Goal: Information Seeking & Learning: Get advice/opinions

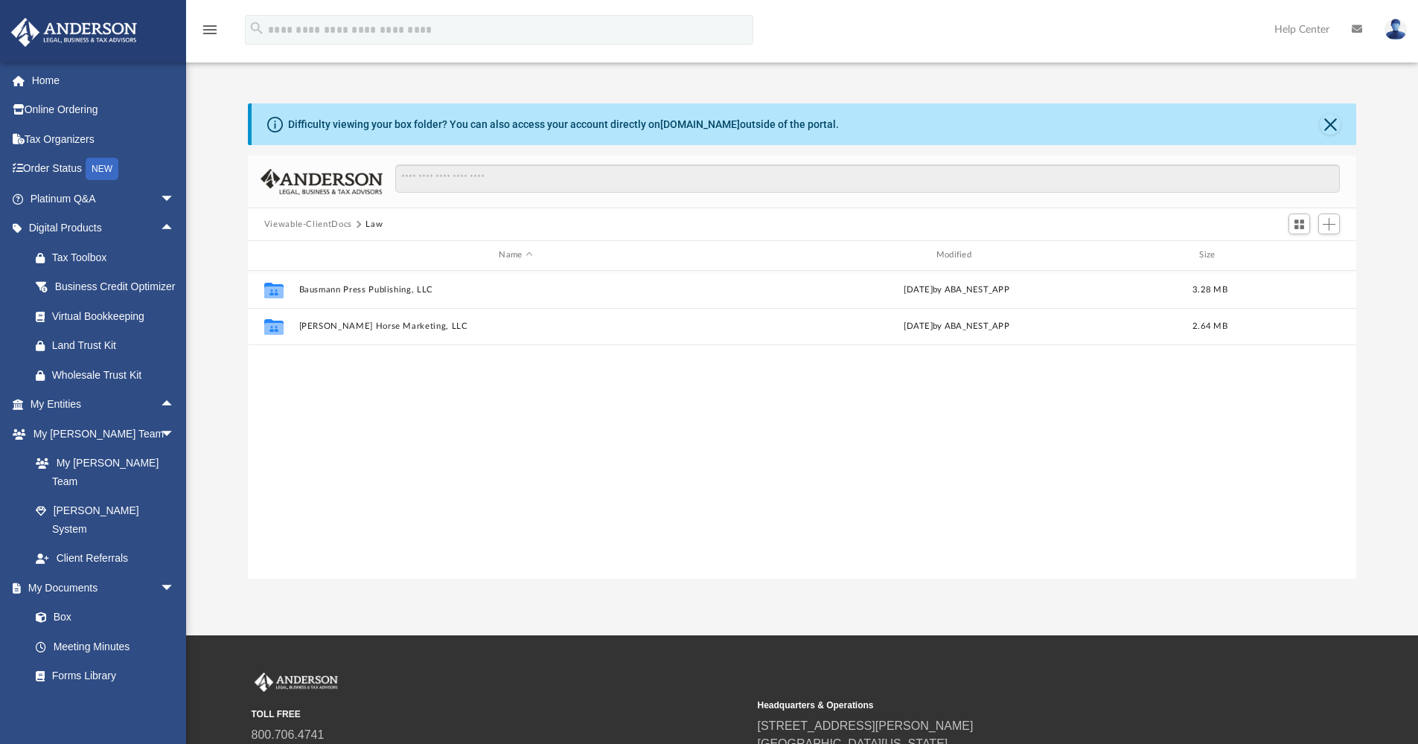
scroll to position [327, 1097]
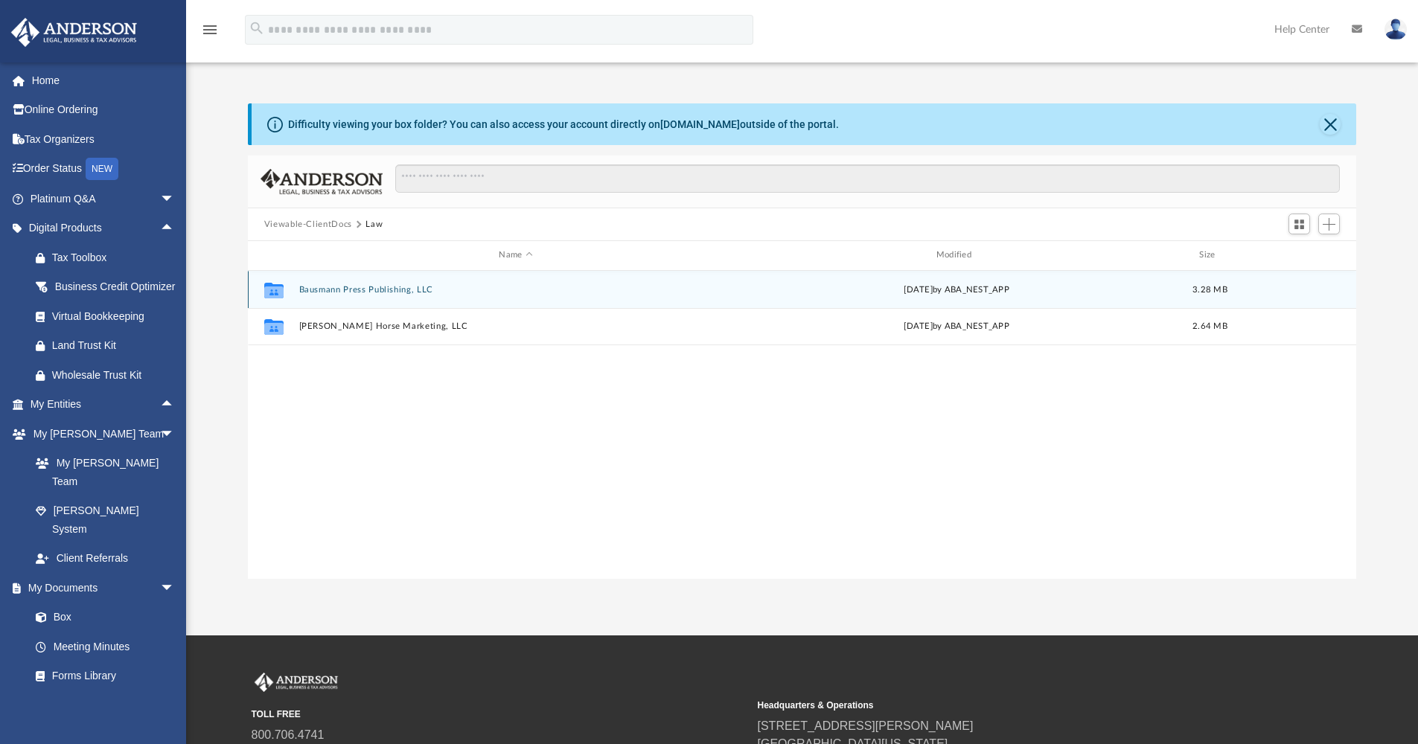
click at [333, 289] on button "Bausmann Press Publishing, LLC" at bounding box center [515, 290] width 434 height 10
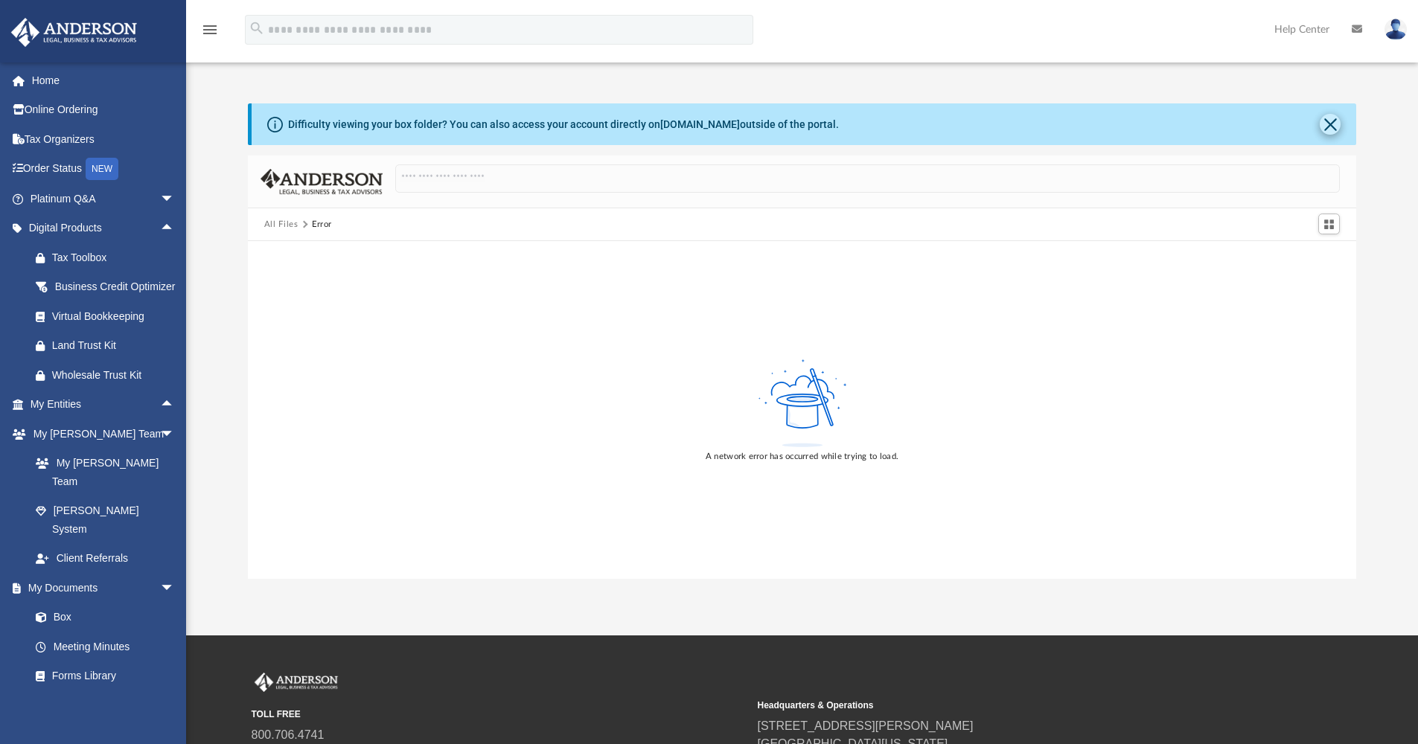
click at [1329, 124] on button "Close" at bounding box center [1329, 124] width 21 height 21
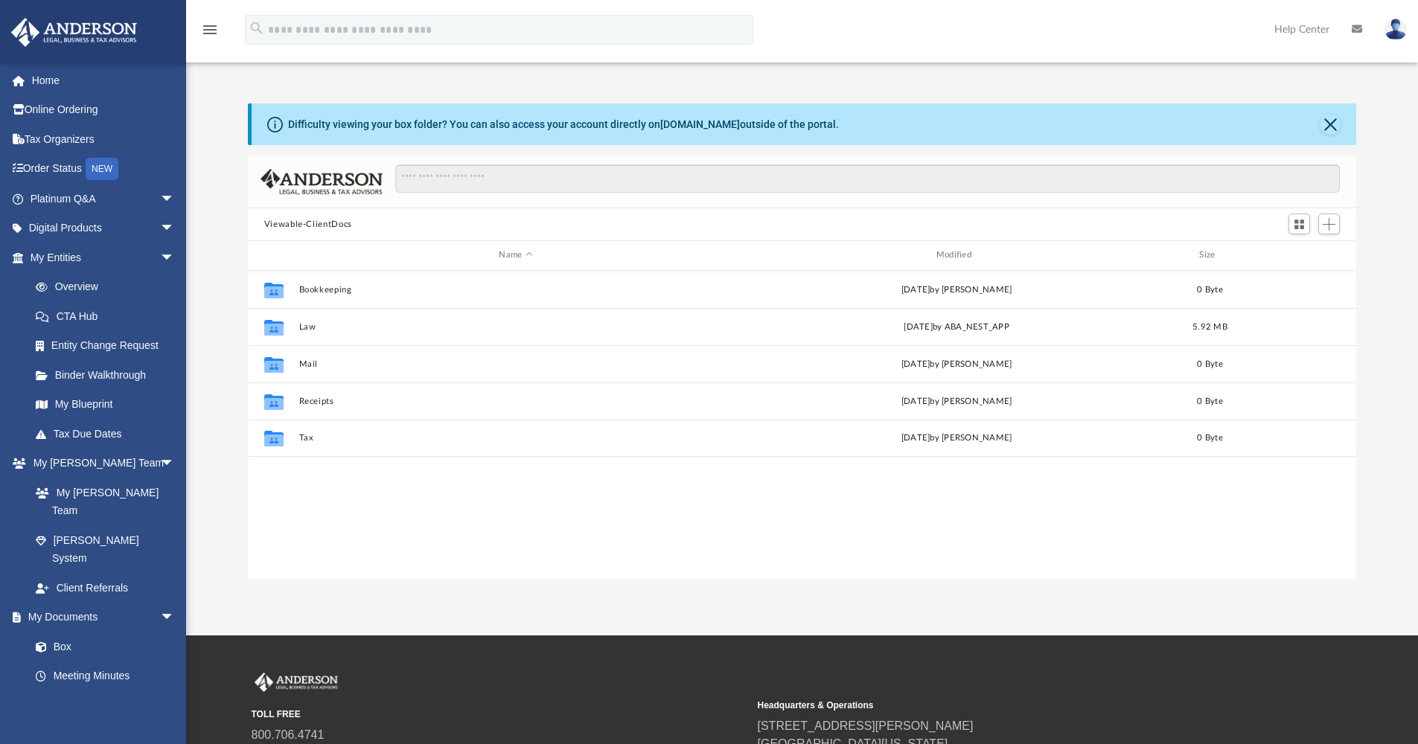
scroll to position [327, 1097]
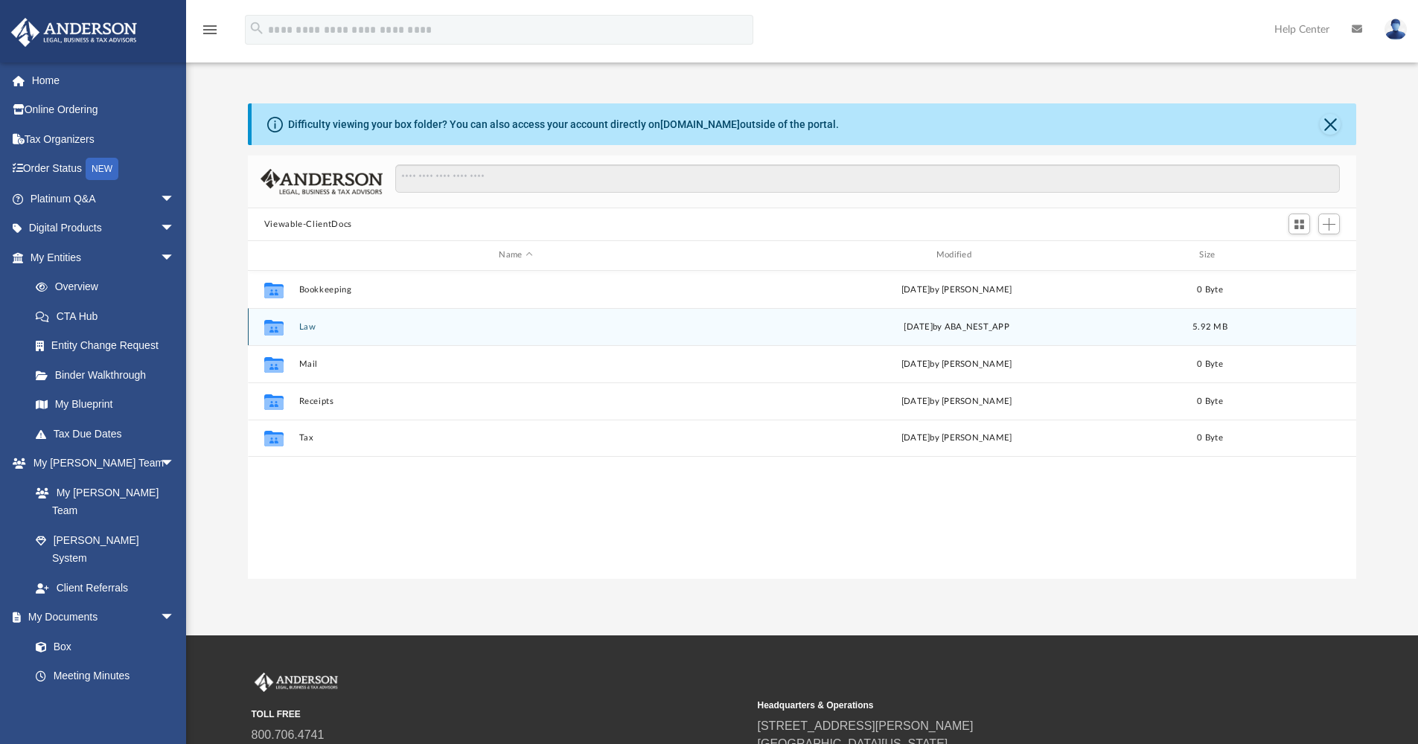
click at [304, 328] on button "Law" at bounding box center [515, 327] width 434 height 10
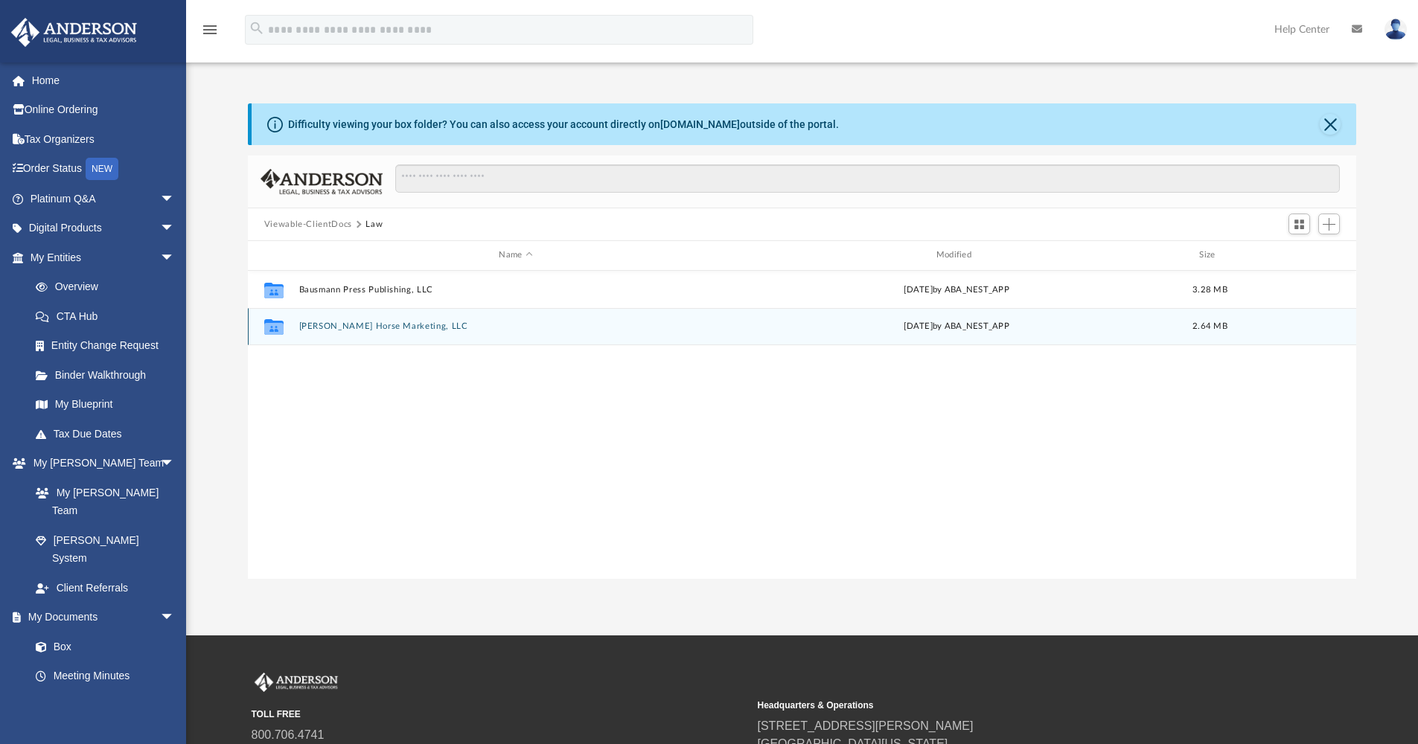
click at [328, 327] on button "Redd Horse Marketing, LLC" at bounding box center [515, 326] width 434 height 10
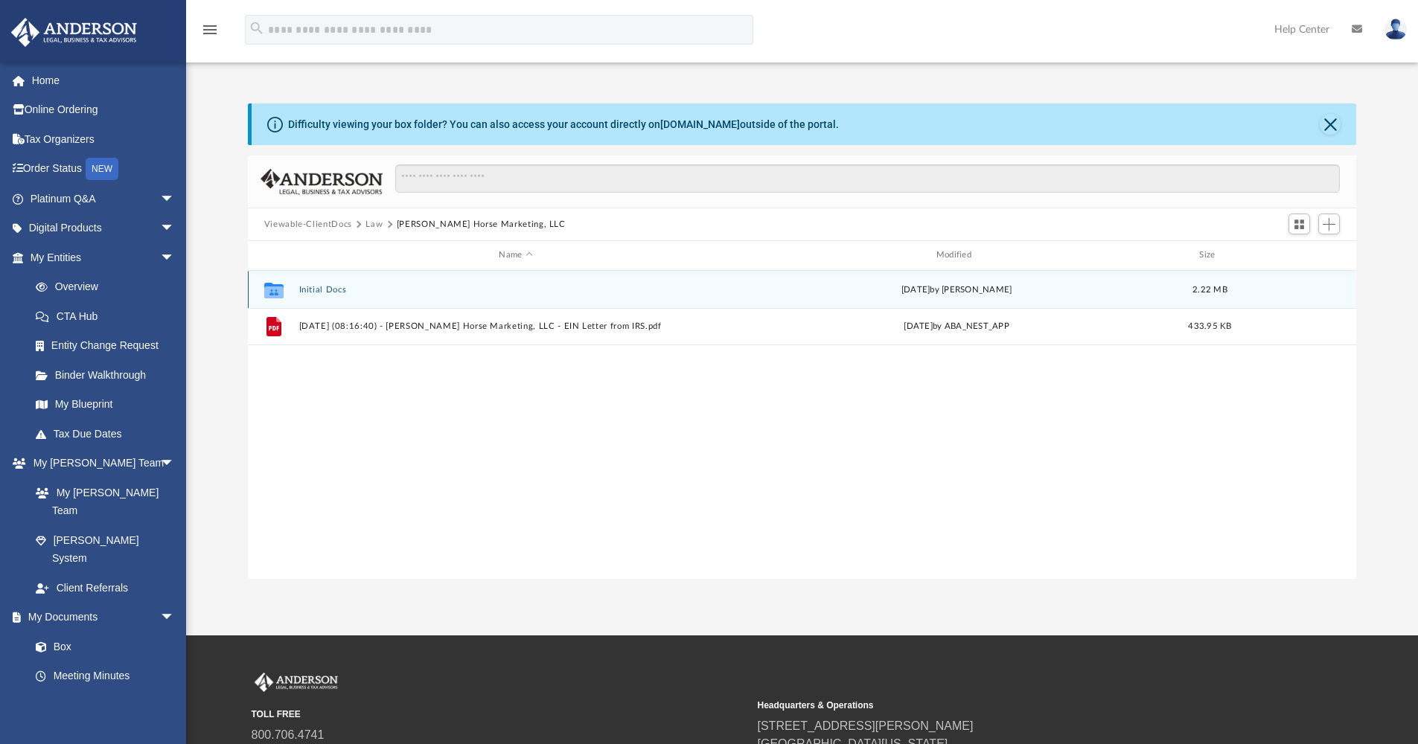
click at [314, 289] on button "Initial Docs" at bounding box center [515, 290] width 434 height 10
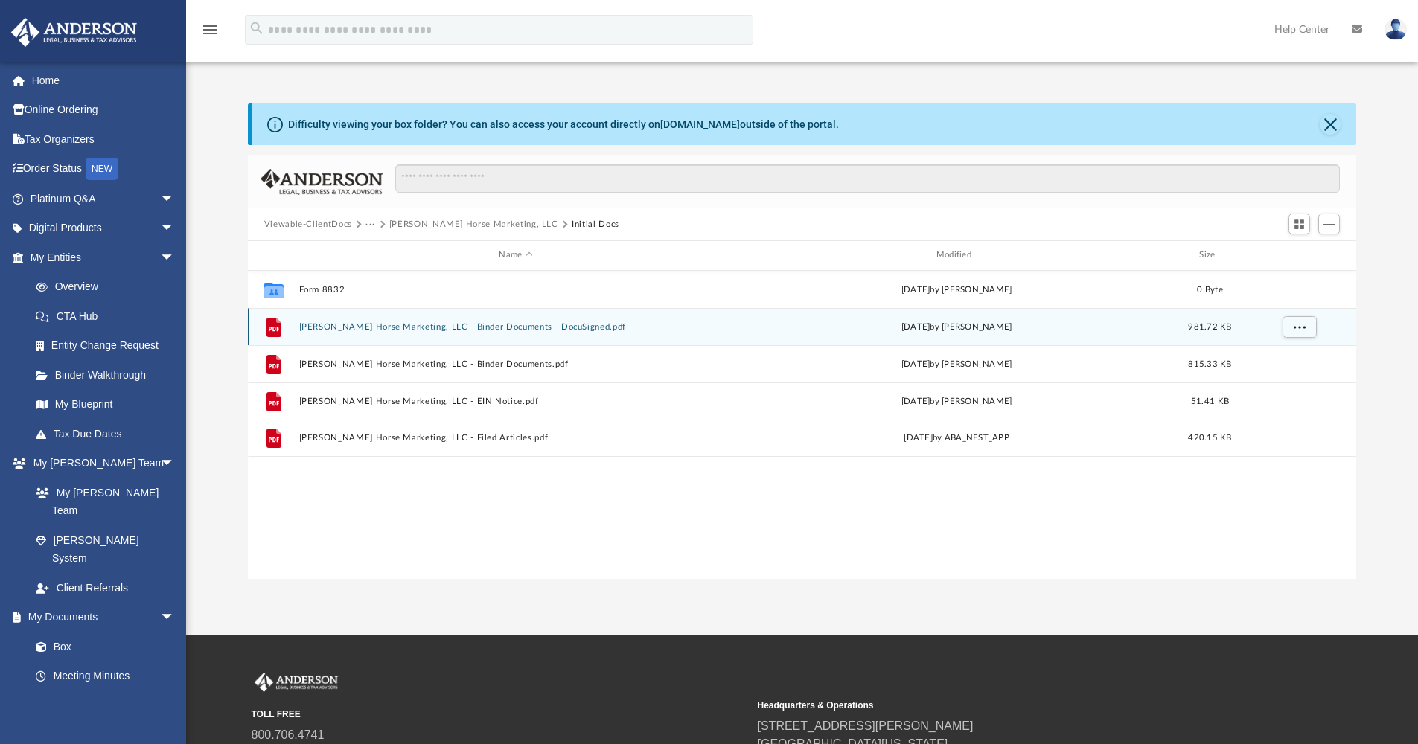
click at [338, 324] on button "Redd Horse Marketing, LLC - Binder Documents - DocuSigned.pdf" at bounding box center [515, 327] width 434 height 10
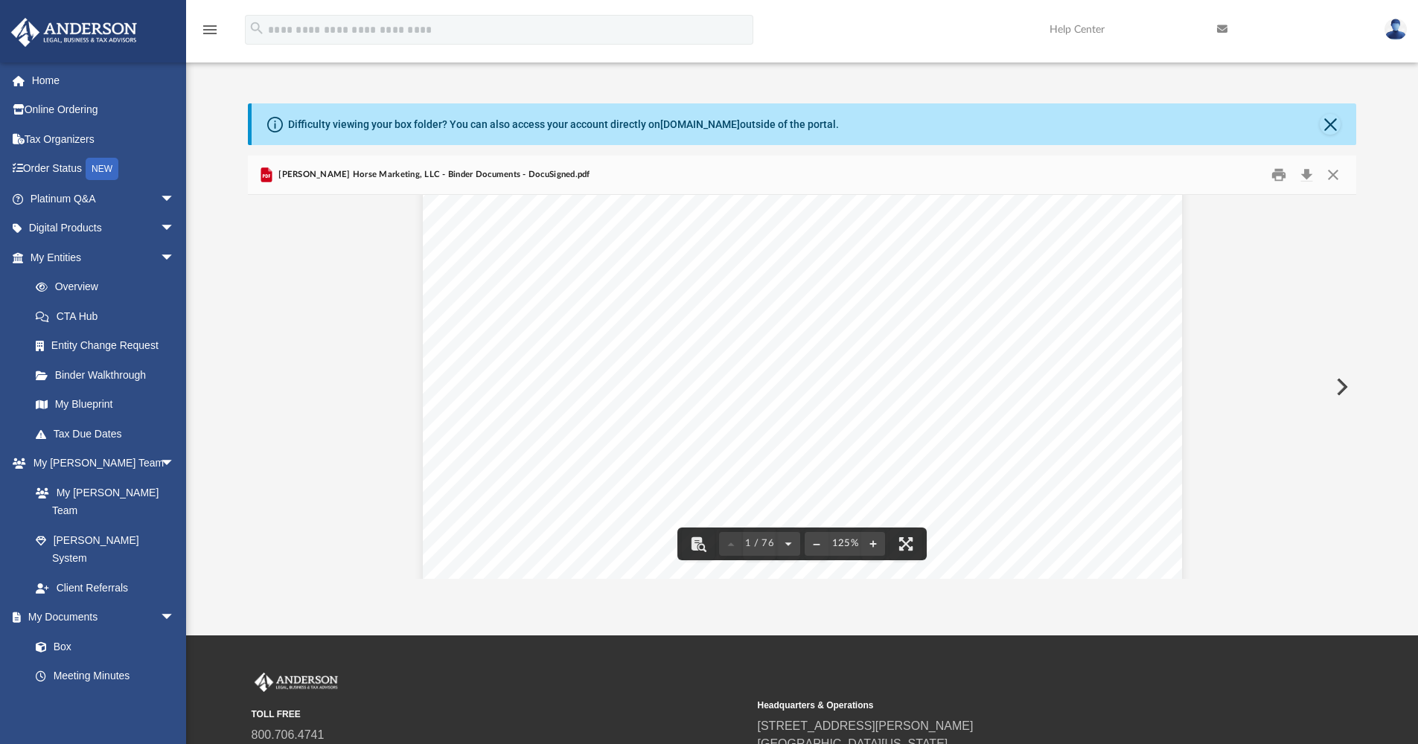
scroll to position [392, 0]
click at [790, 543] on button "File preview" at bounding box center [788, 544] width 24 height 33
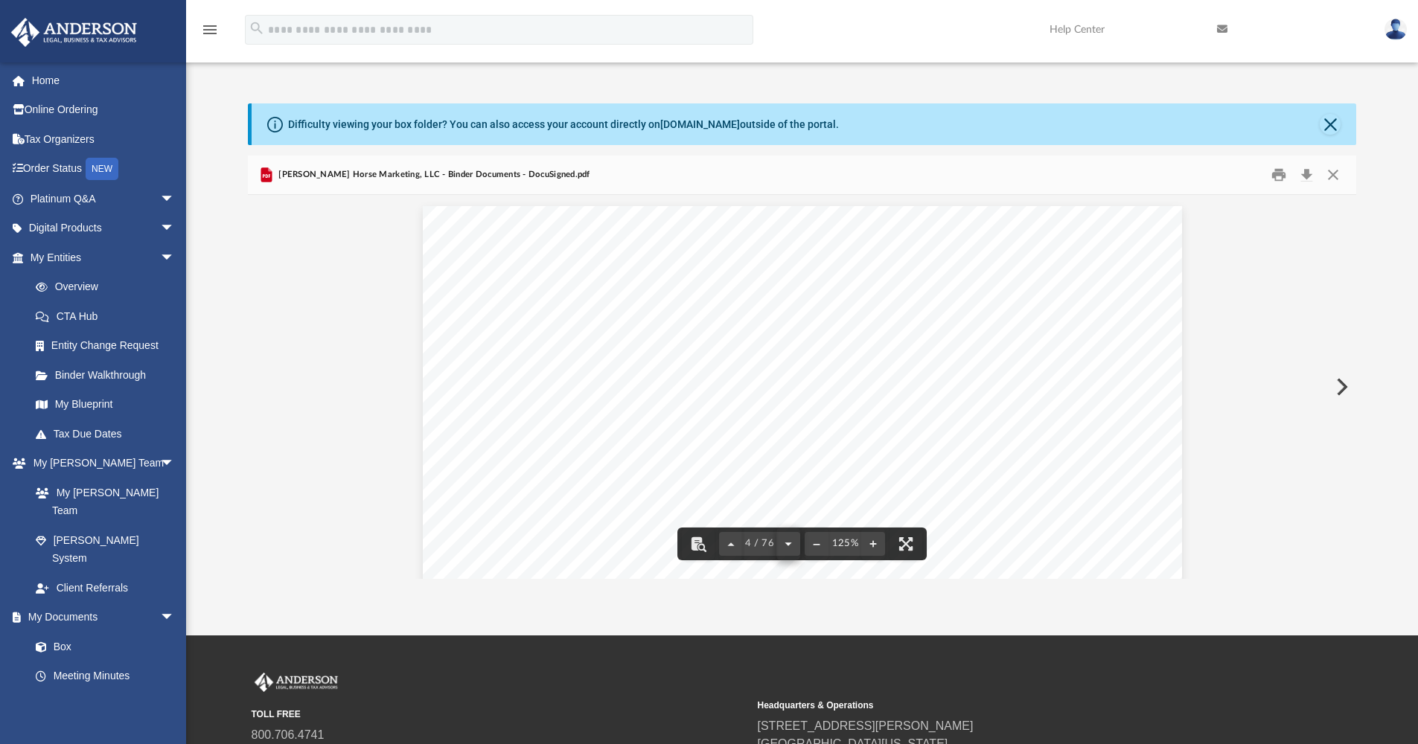
click at [790, 543] on button "File preview" at bounding box center [788, 544] width 24 height 33
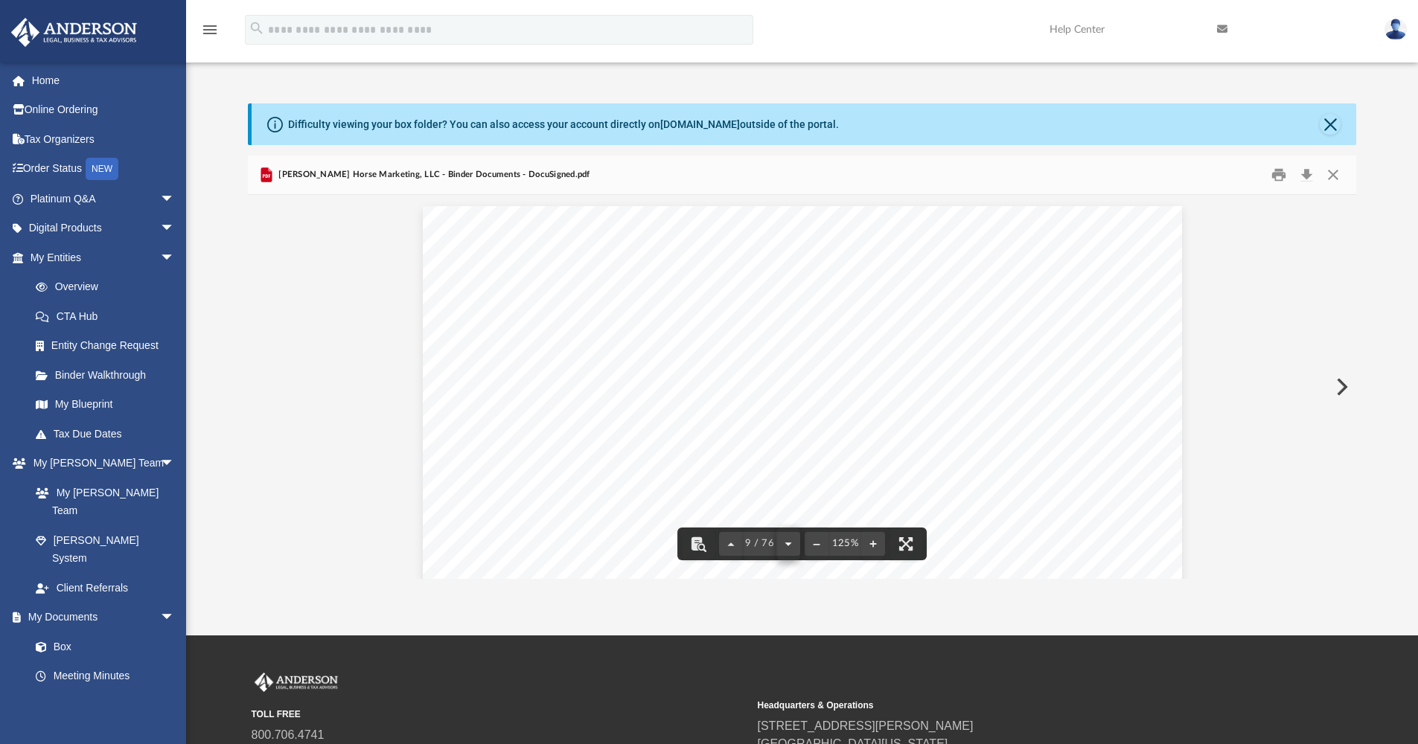
click at [790, 543] on button "File preview" at bounding box center [788, 544] width 24 height 33
click at [790, 543] on button "File preview" at bounding box center [792, 544] width 24 height 33
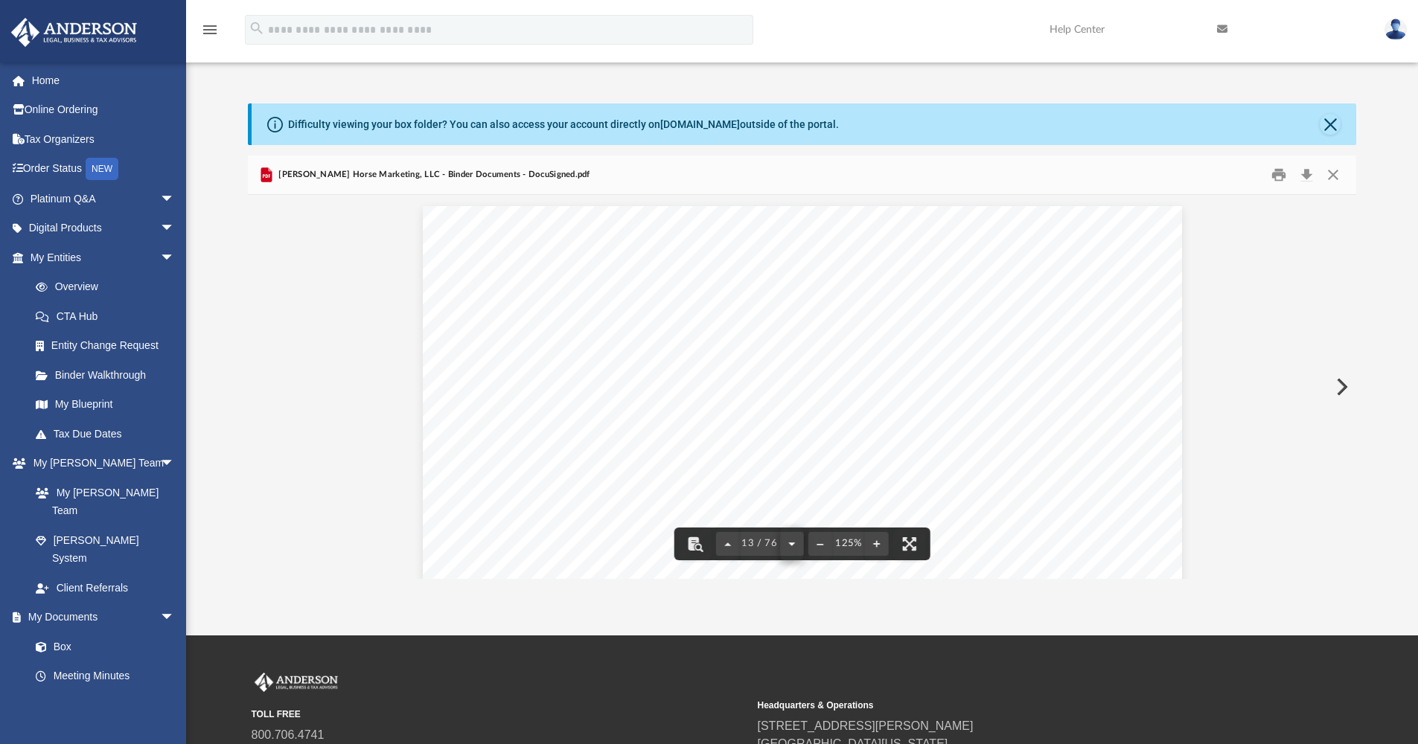
click at [789, 543] on button "File preview" at bounding box center [792, 544] width 24 height 33
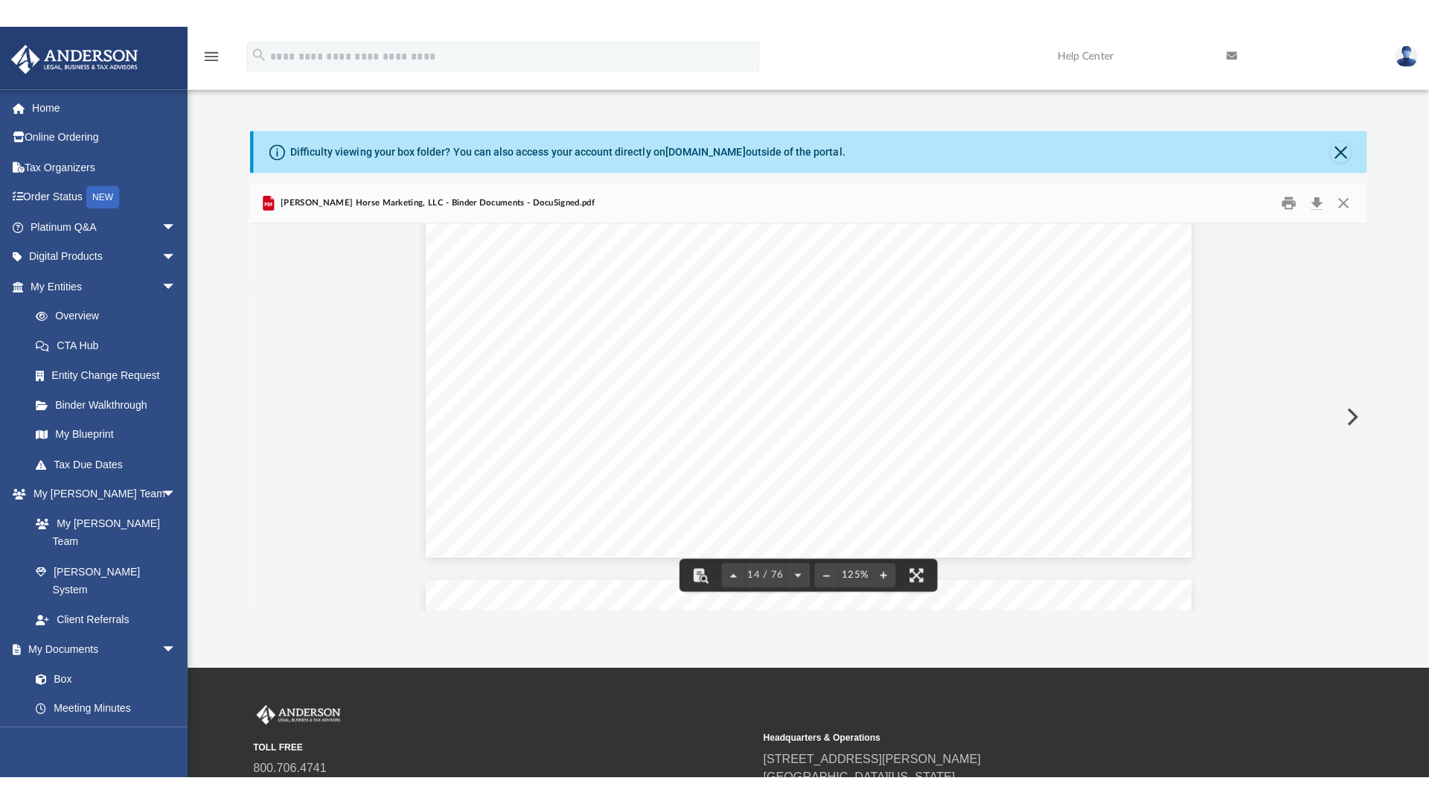
scroll to position [13995, 0]
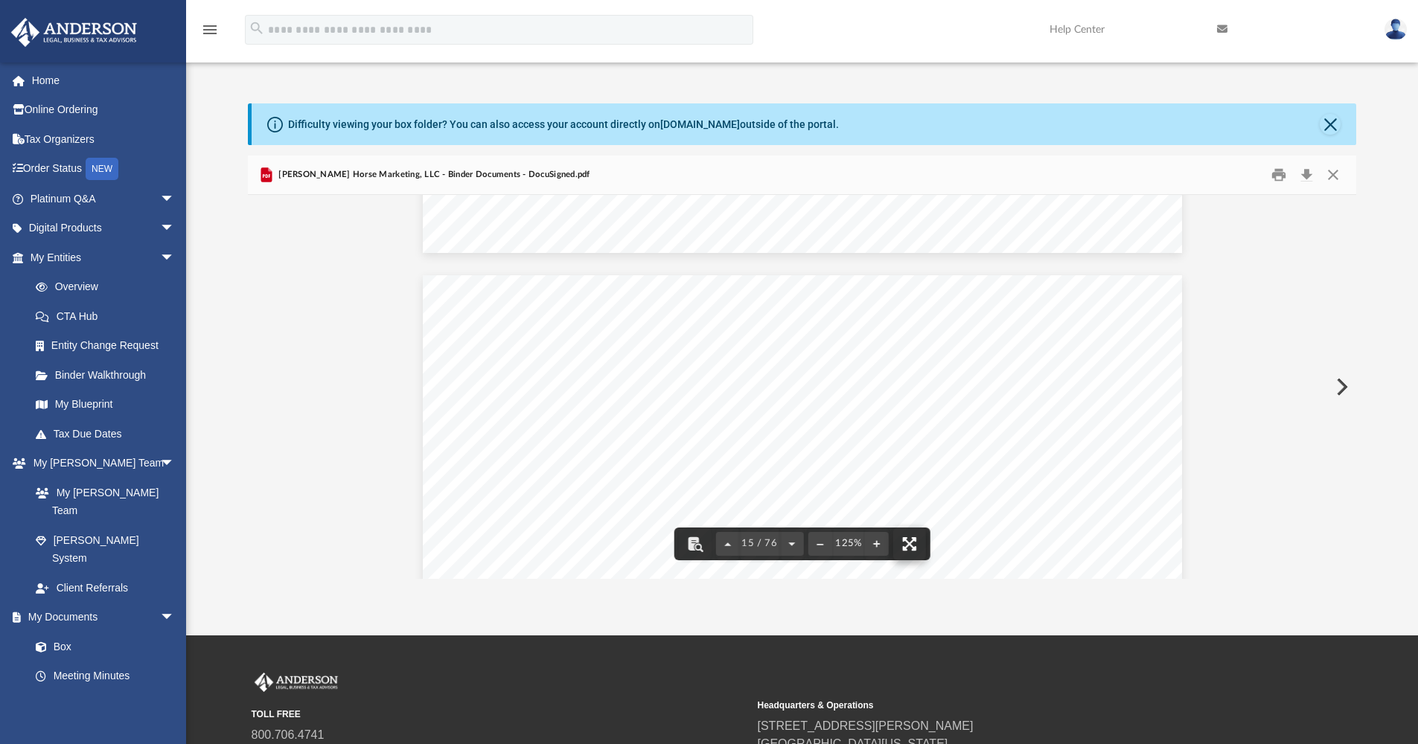
click at [912, 546] on button "File preview" at bounding box center [909, 544] width 33 height 33
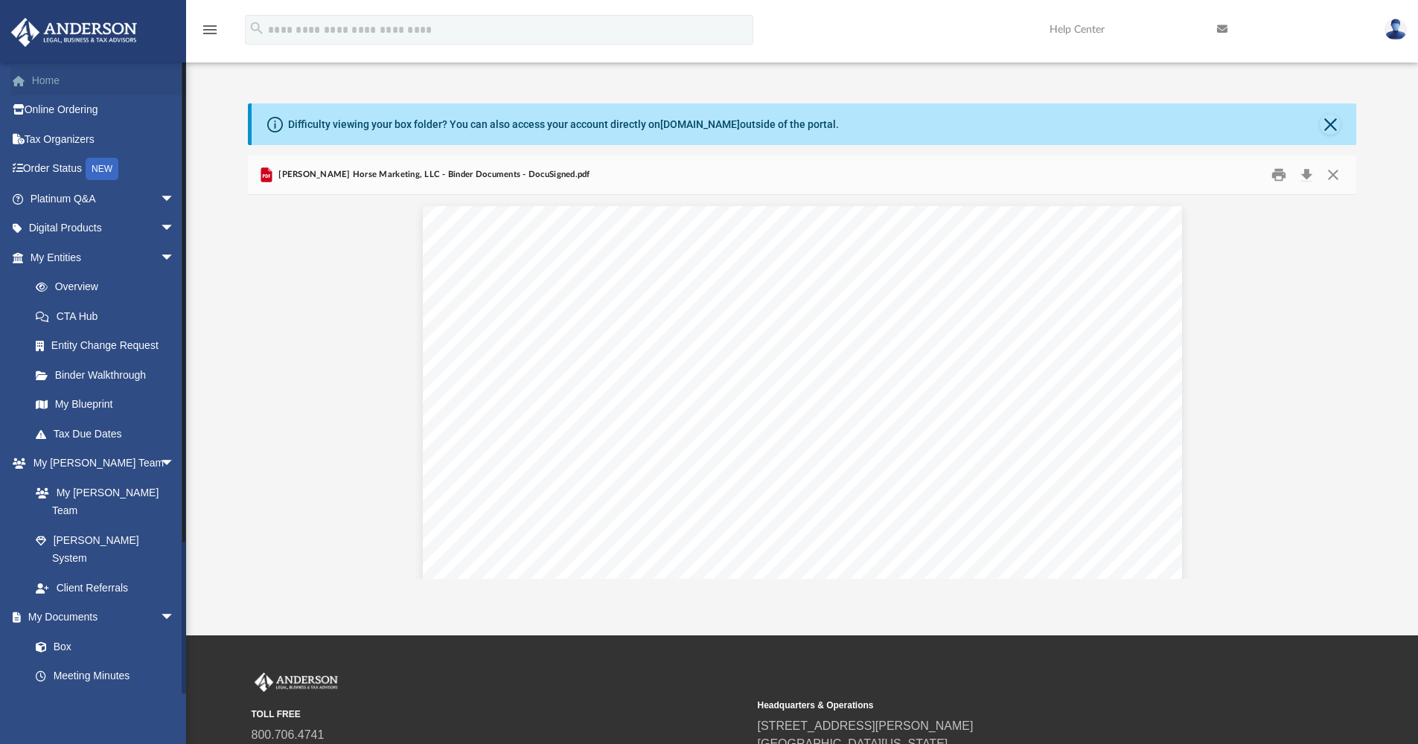
click at [54, 80] on link "Home" at bounding box center [103, 80] width 187 height 30
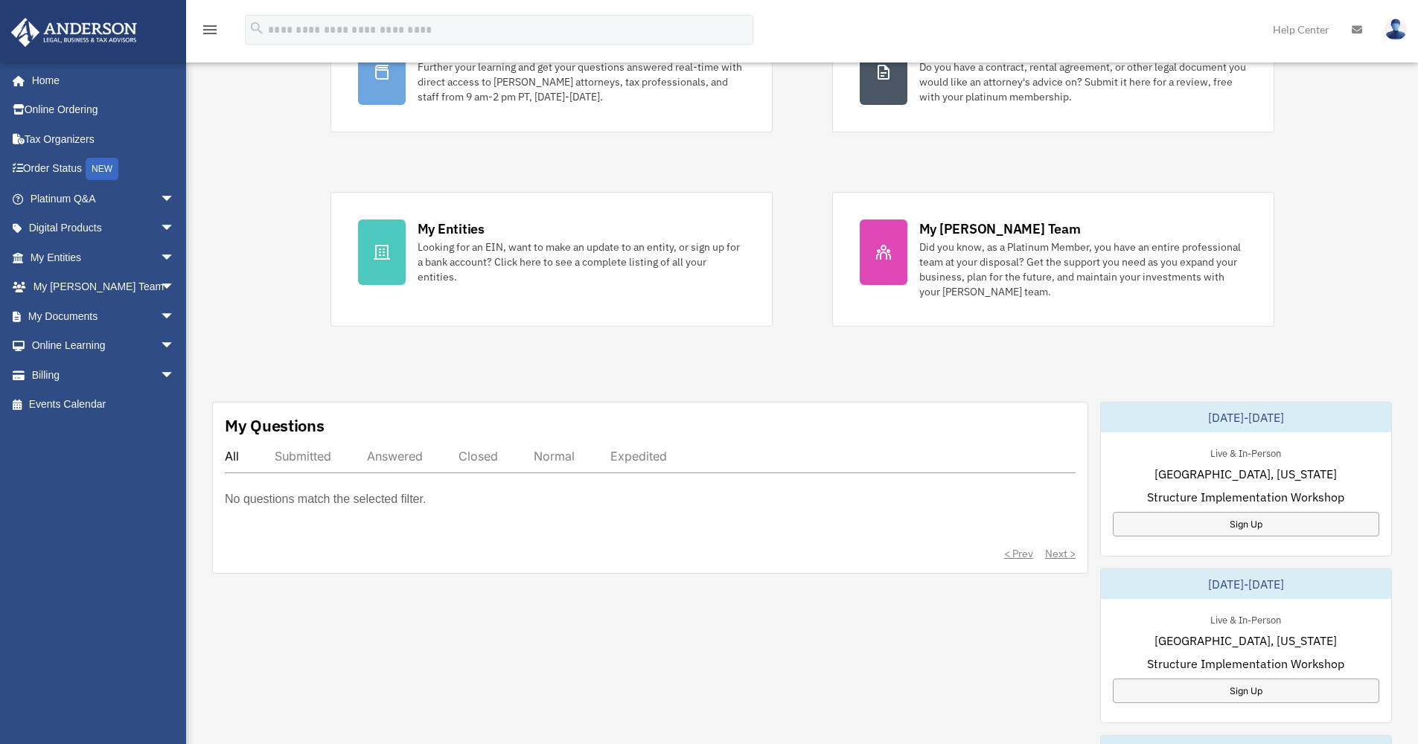
scroll to position [162, 0]
click at [160, 225] on span "arrow_drop_down" at bounding box center [175, 229] width 30 height 31
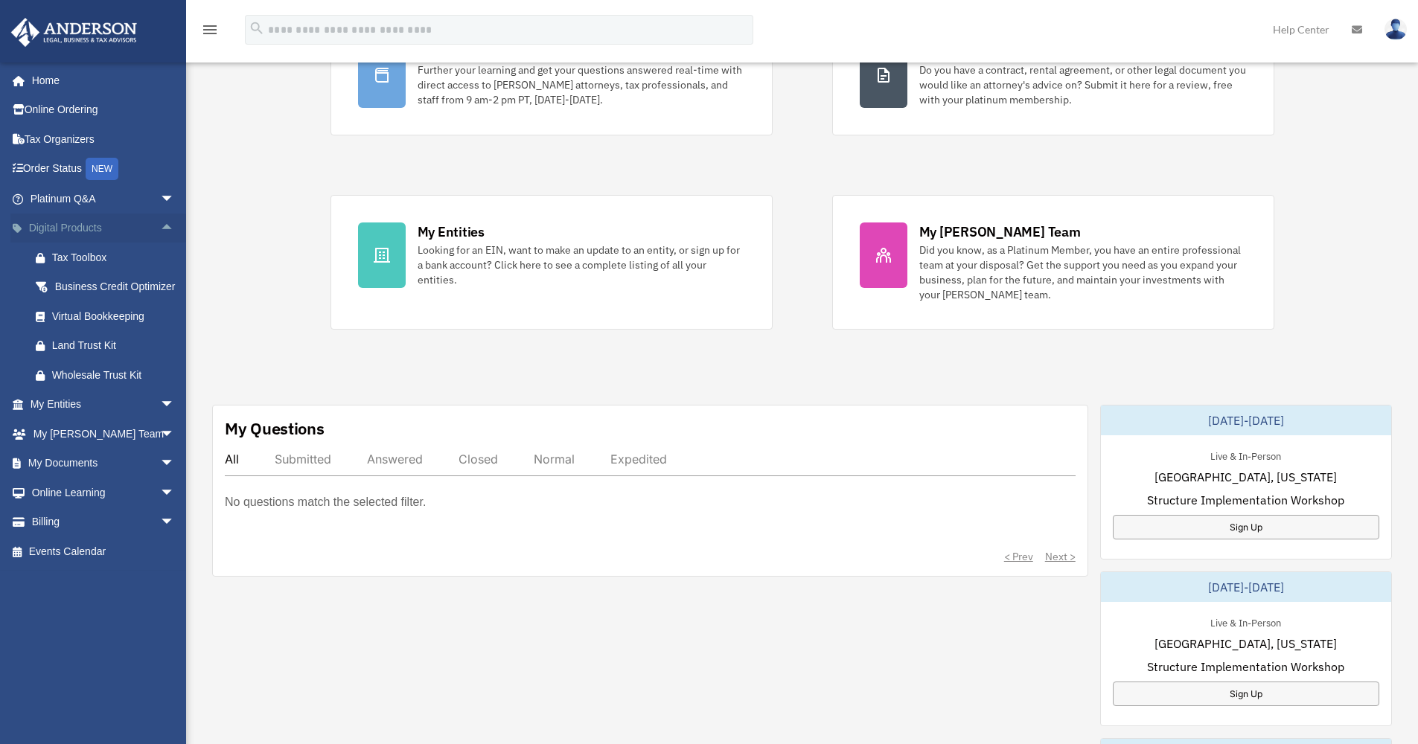
click at [160, 225] on span "arrow_drop_up" at bounding box center [175, 229] width 30 height 31
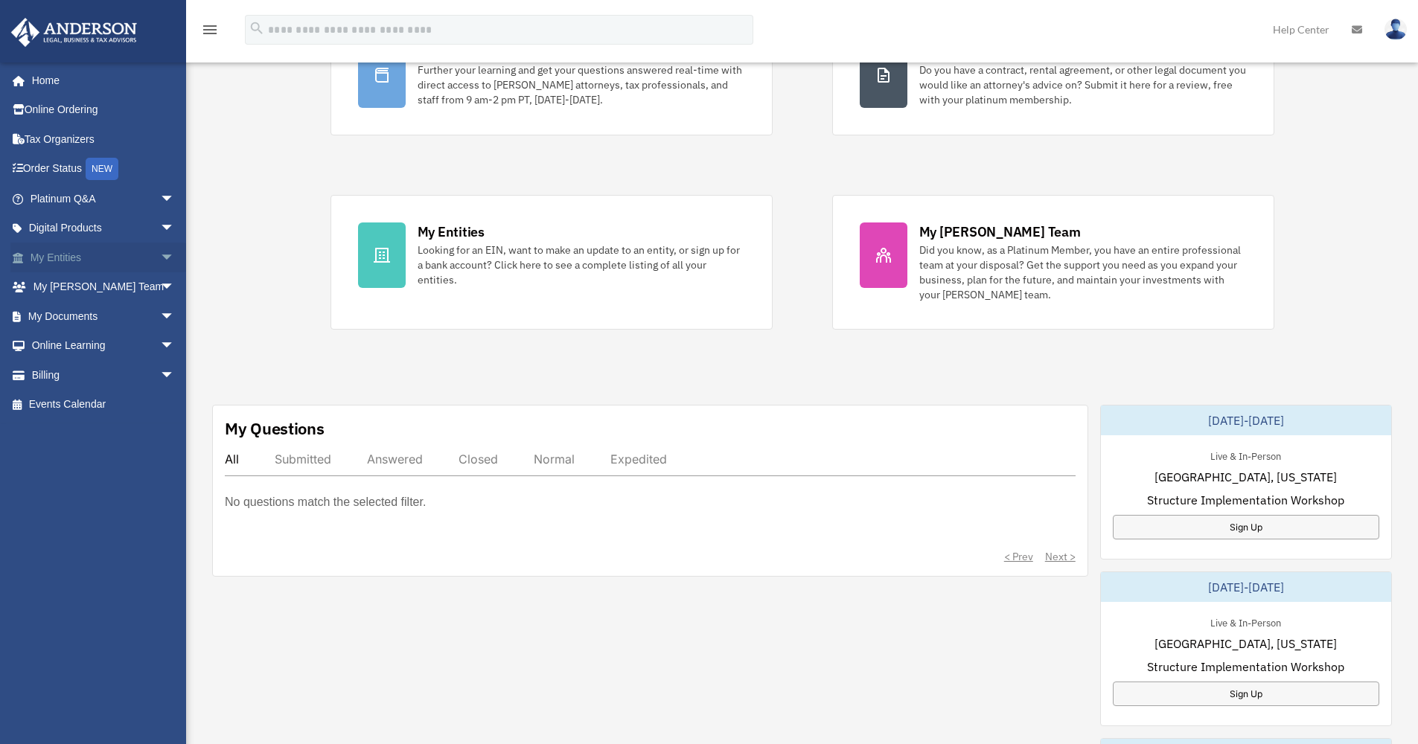
click at [160, 253] on span "arrow_drop_down" at bounding box center [175, 258] width 30 height 31
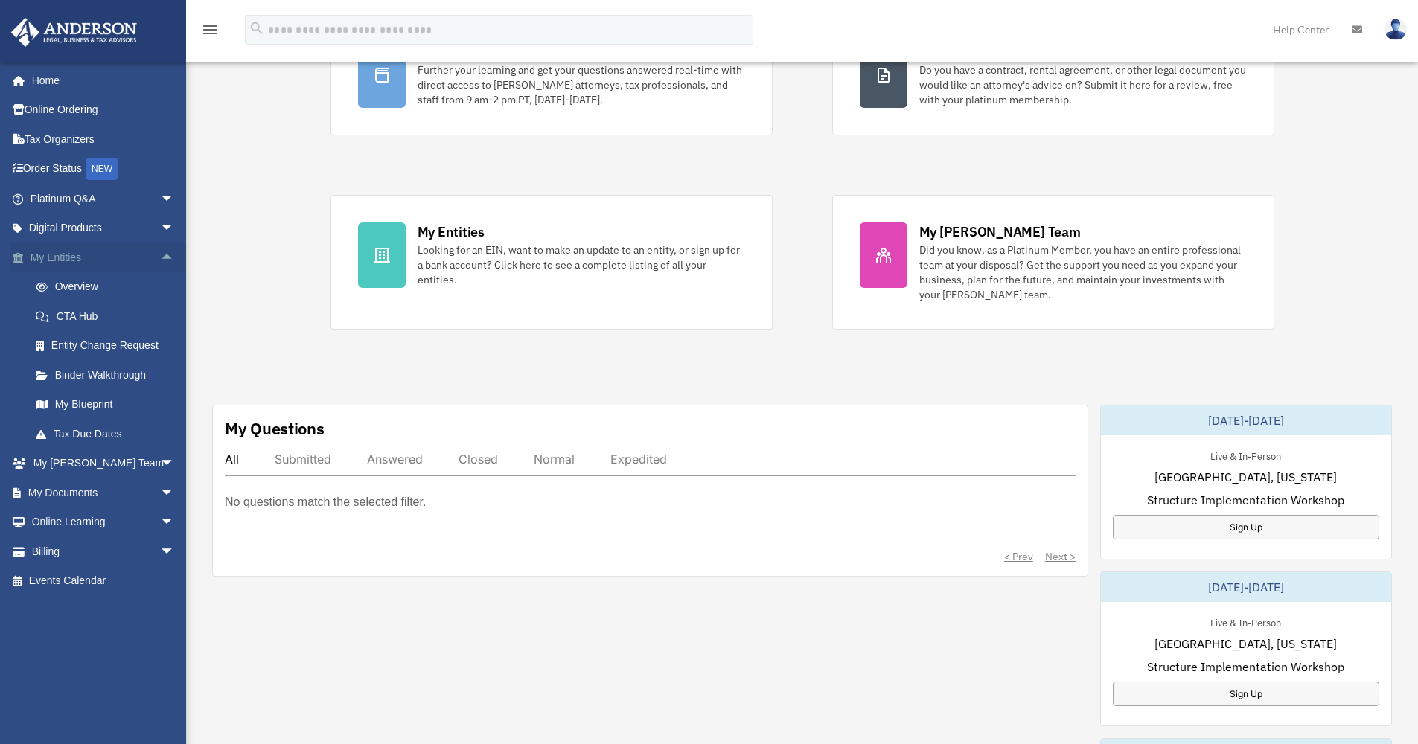
click at [160, 253] on span "arrow_drop_up" at bounding box center [175, 258] width 30 height 31
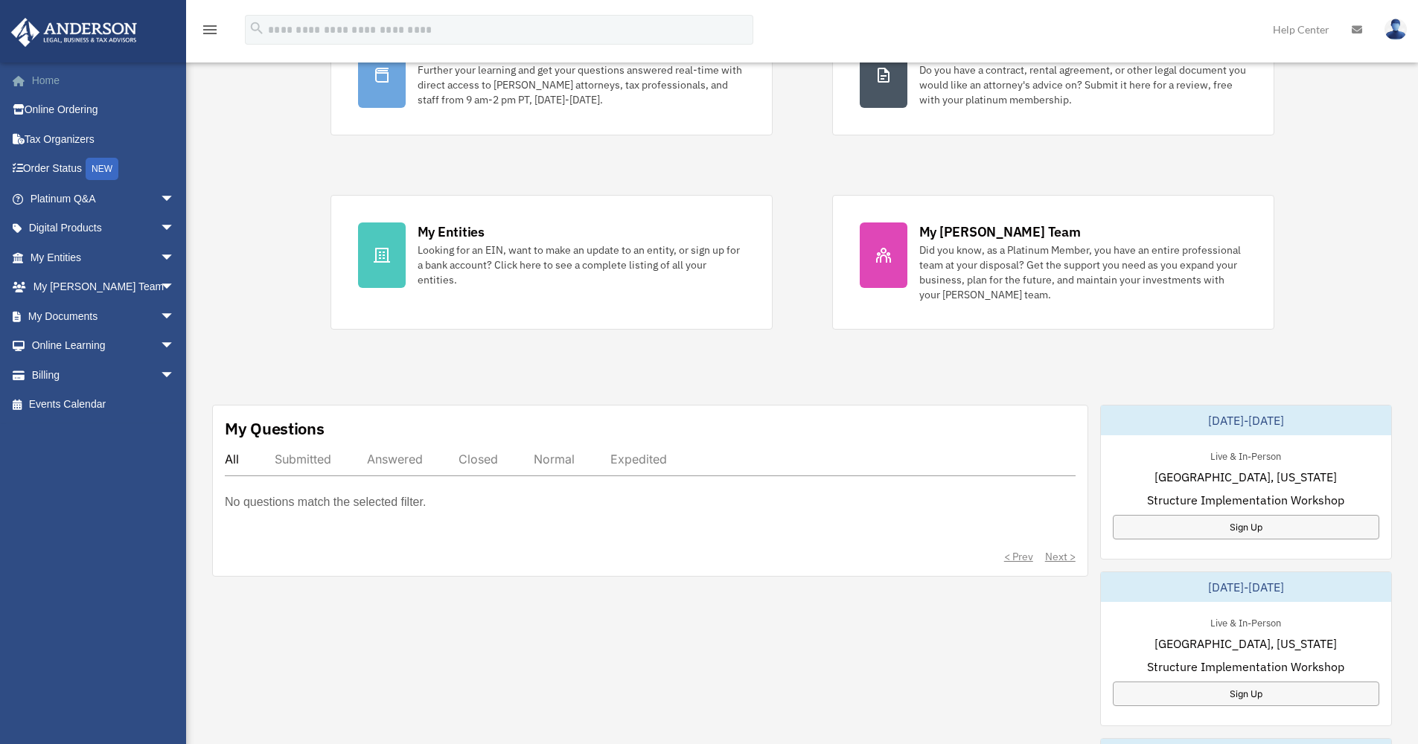
click at [52, 81] on link "Home" at bounding box center [103, 80] width 187 height 30
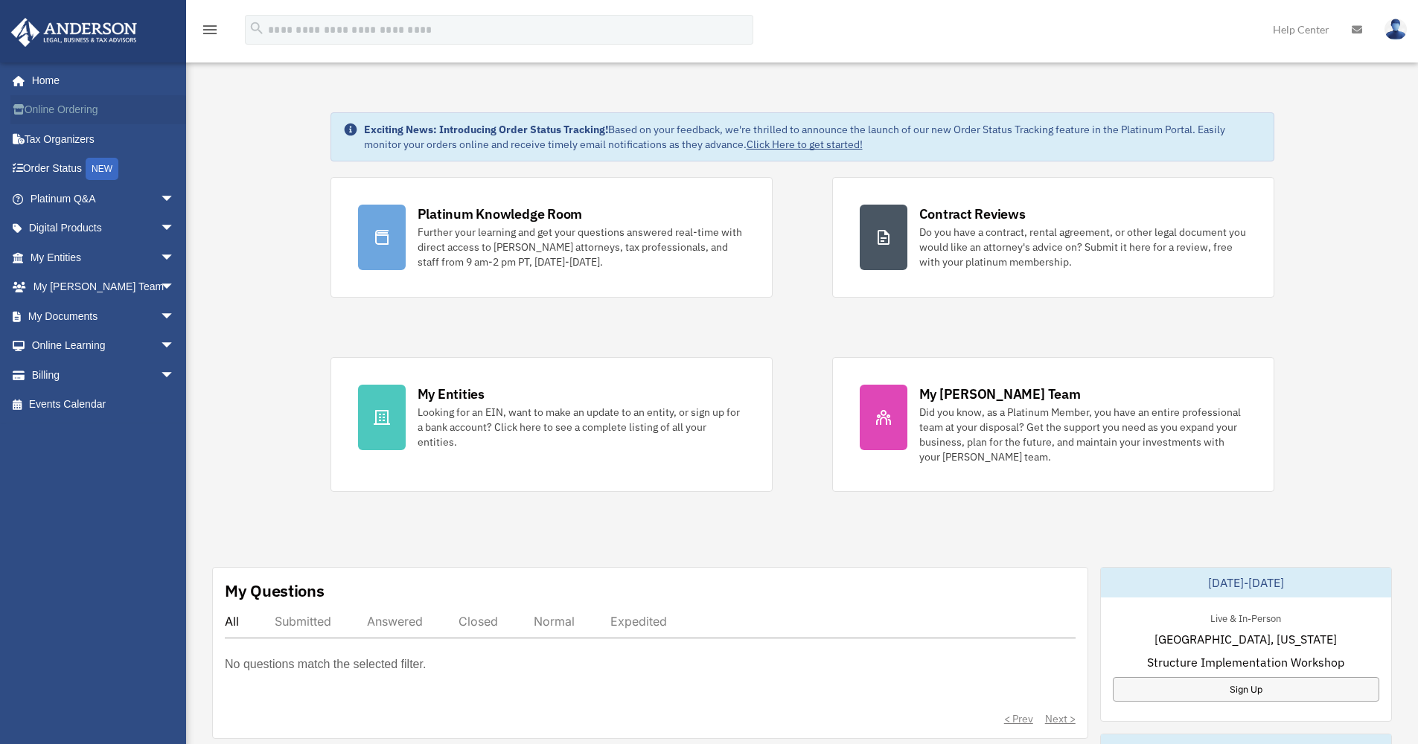
click at [59, 104] on link "Online Ordering" at bounding box center [103, 110] width 187 height 30
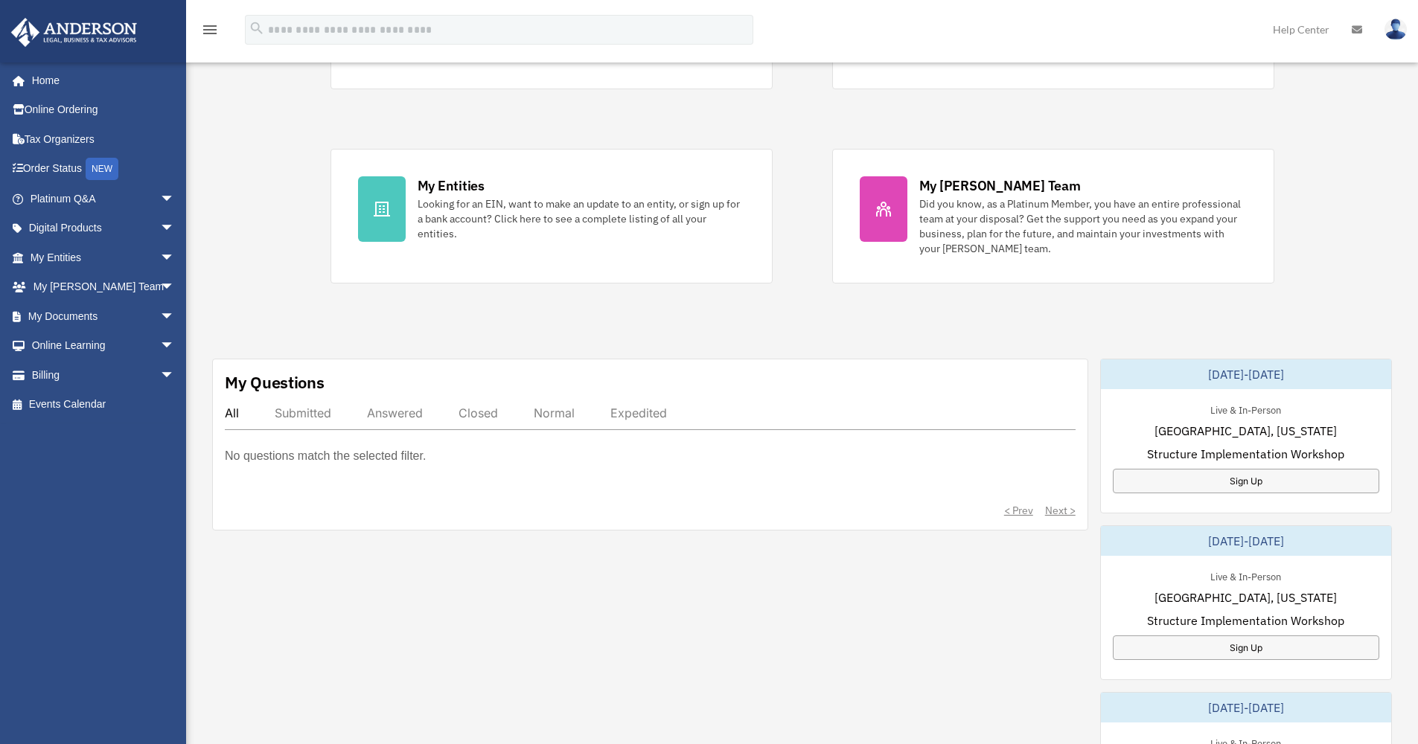
scroll to position [431, 0]
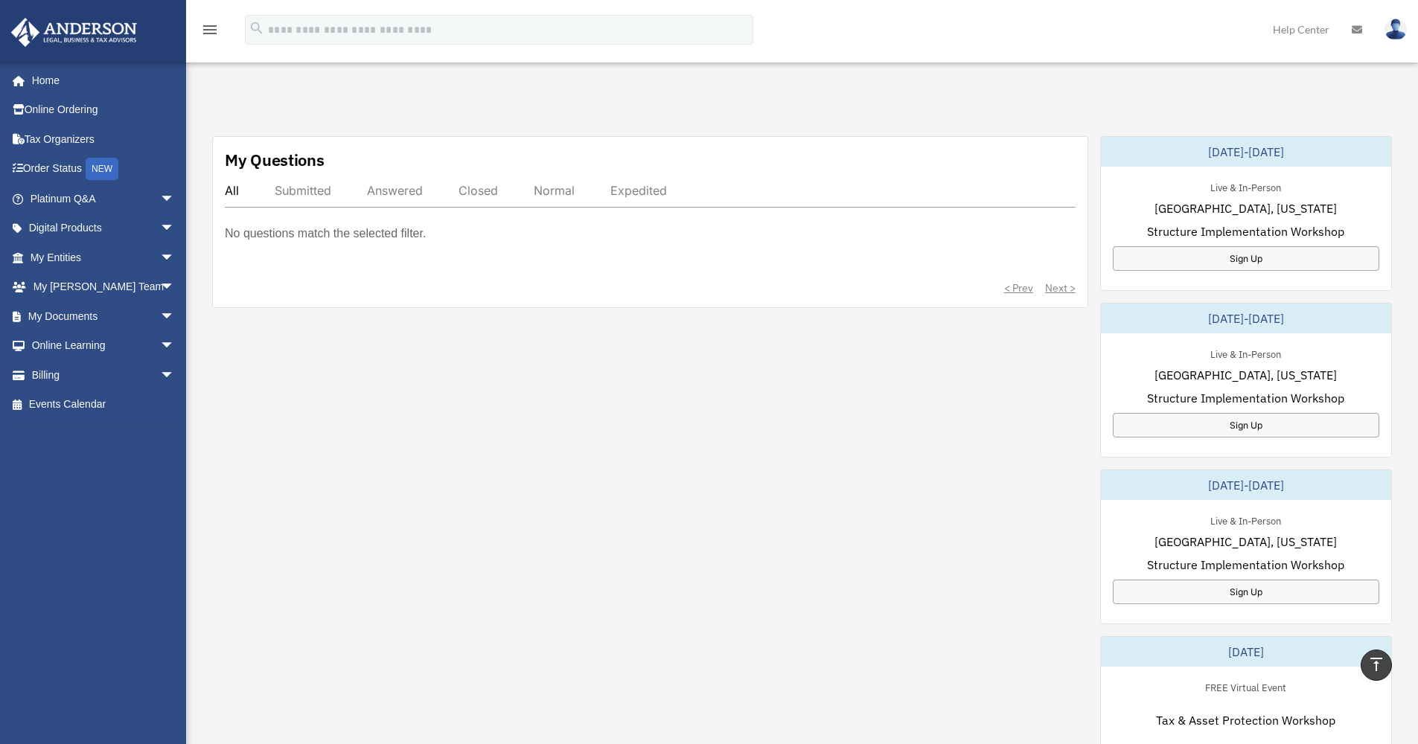
click at [252, 237] on p "No questions match the selected filter." at bounding box center [325, 233] width 201 height 21
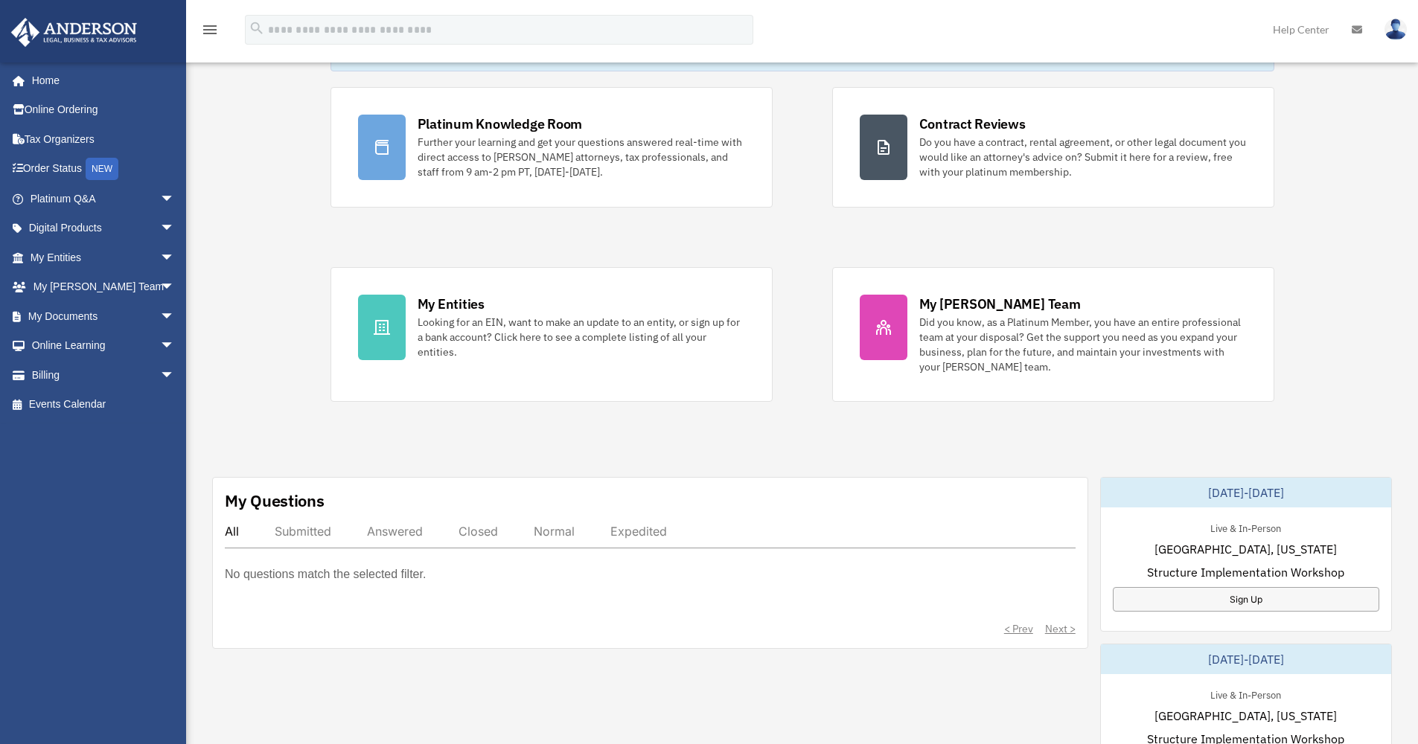
scroll to position [88, 0]
click at [295, 531] on div "Submitted" at bounding box center [303, 533] width 57 height 15
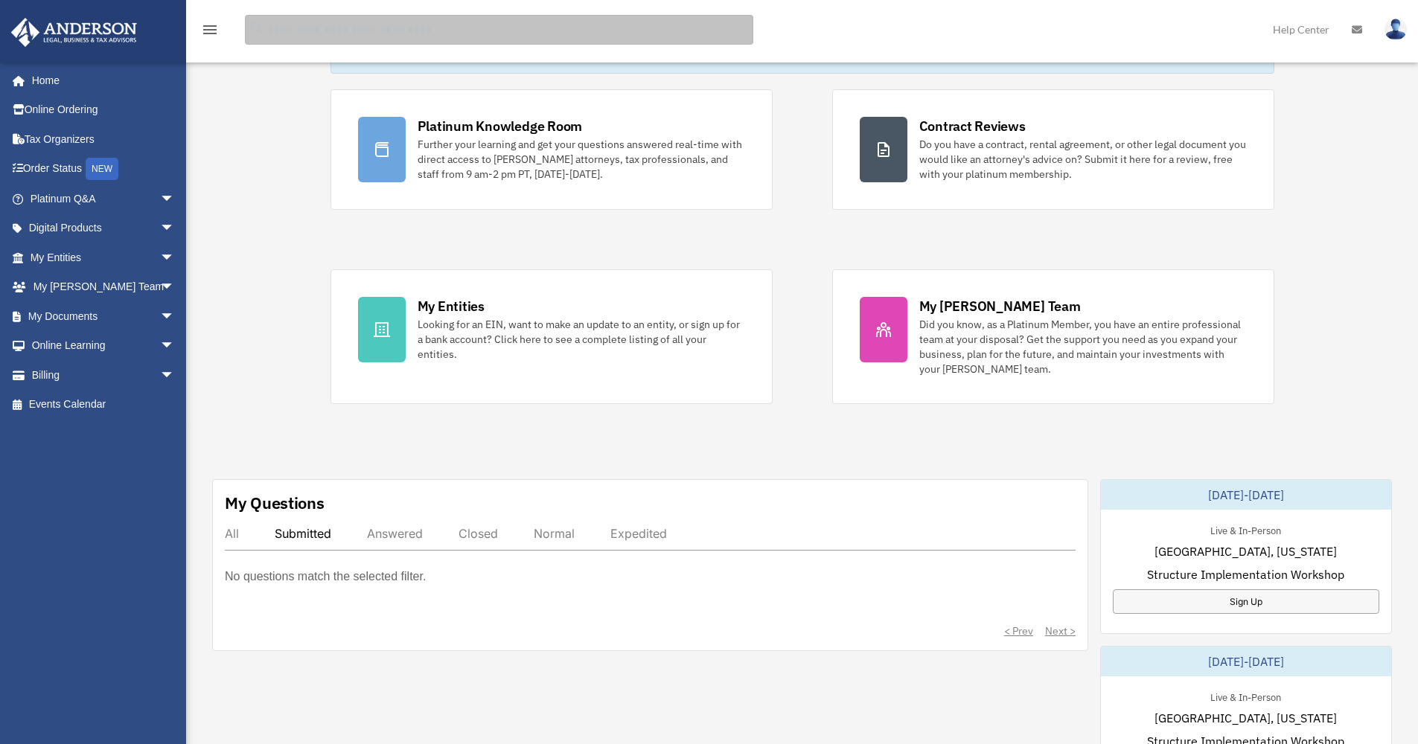
click at [401, 24] on input "search" at bounding box center [499, 30] width 508 height 30
click at [209, 31] on icon "menu" at bounding box center [210, 30] width 18 height 18
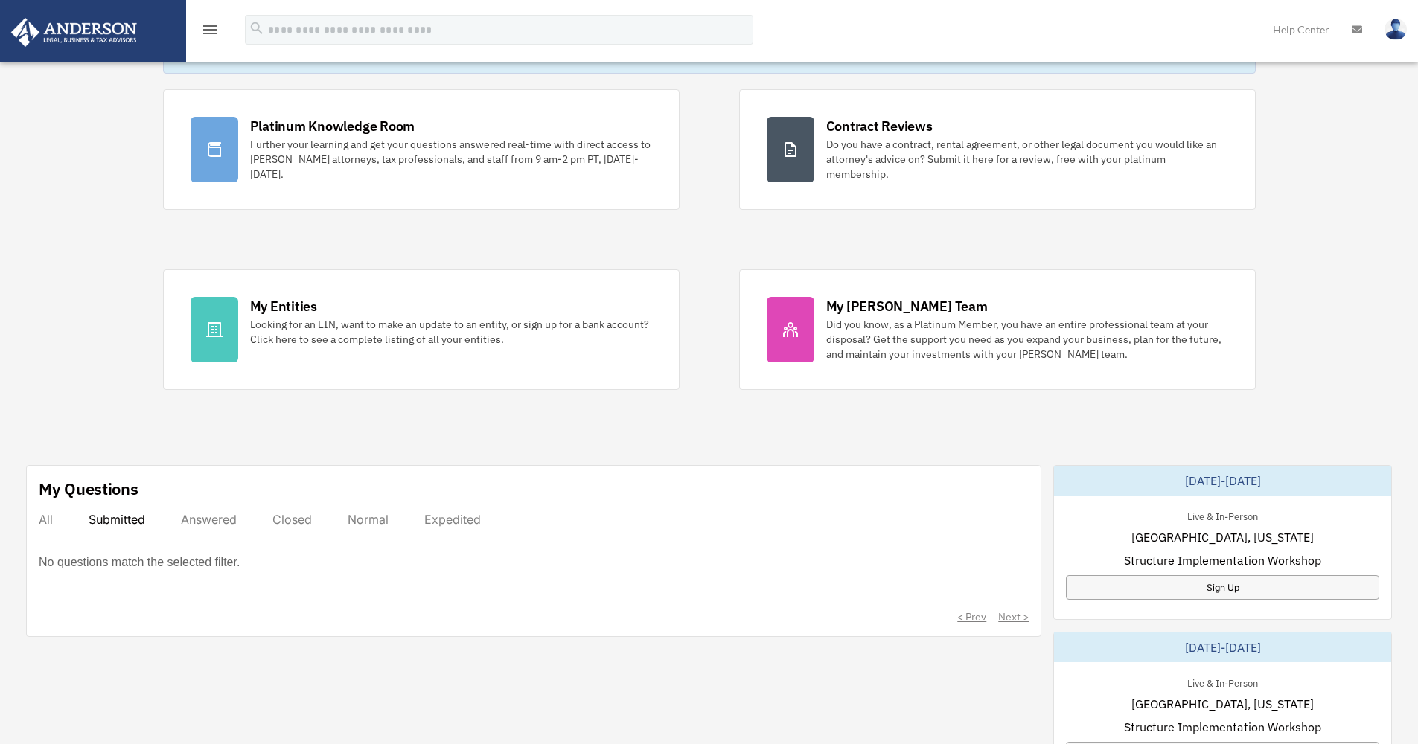
click at [209, 31] on icon "menu" at bounding box center [210, 30] width 18 height 18
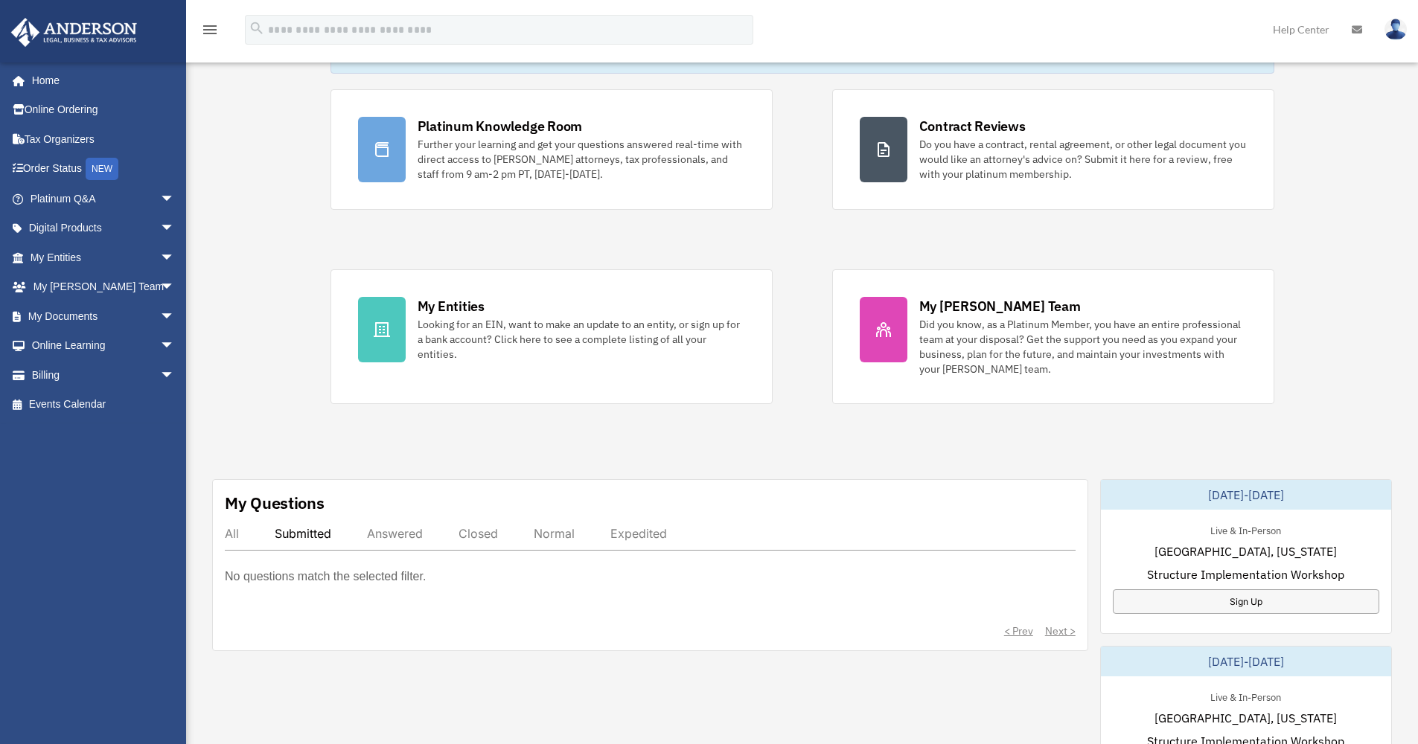
click at [1310, 29] on link "Help Center" at bounding box center [1300, 29] width 79 height 59
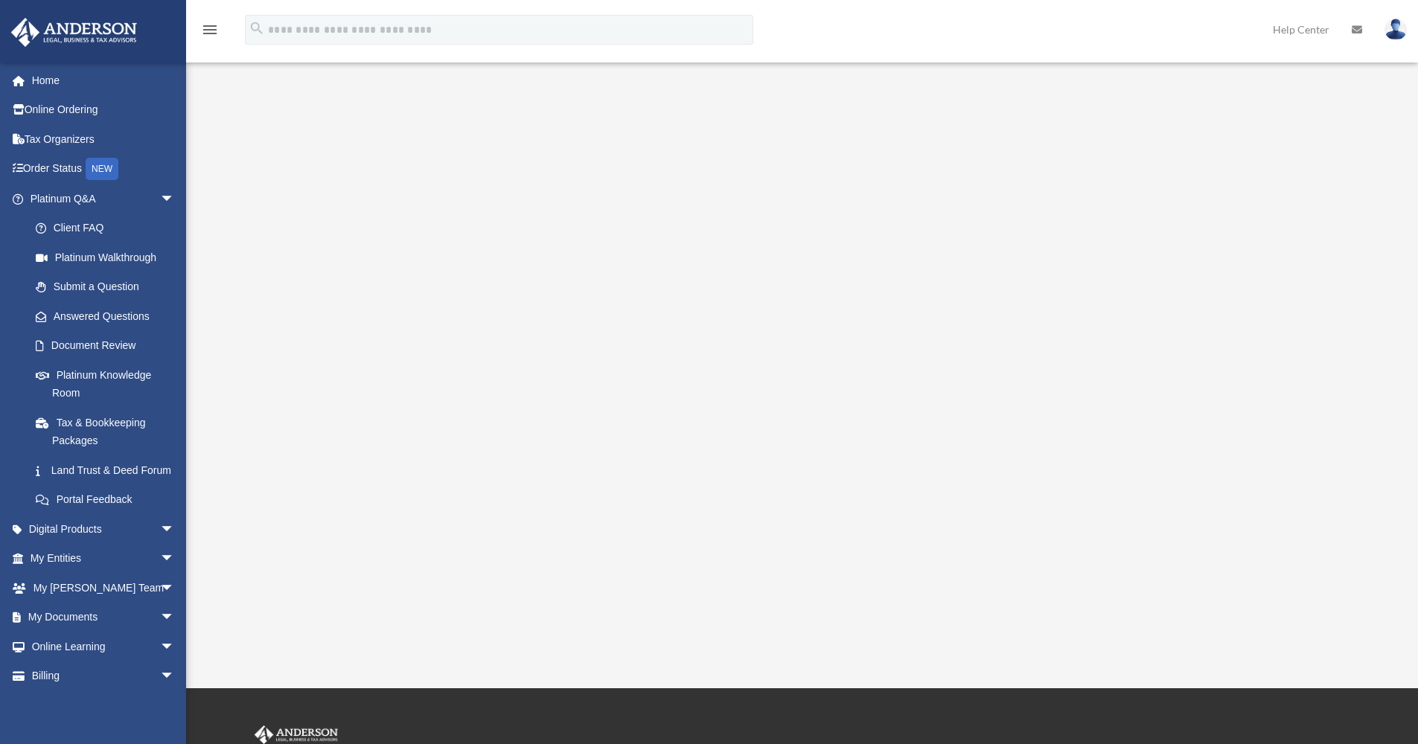
click at [1313, 28] on link "Help Center" at bounding box center [1300, 29] width 79 height 59
click at [1357, 30] on icon at bounding box center [1356, 30] width 10 height 10
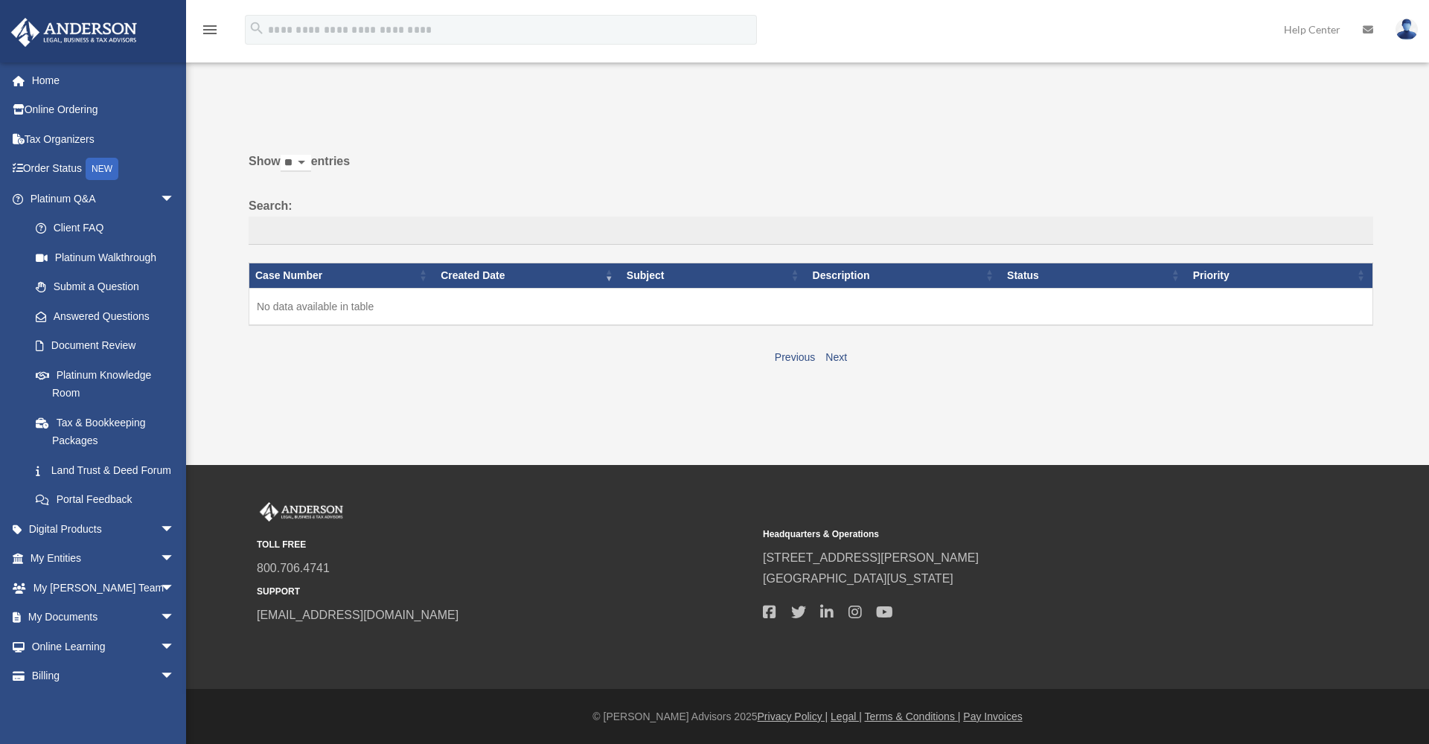
click at [1414, 29] on img at bounding box center [1406, 30] width 22 height 22
click at [1388, 129] on div "Past Questions & Answers [EMAIL_ADDRESS][DOMAIN_NAME] Sign Out [EMAIL_ADDRESS][…" at bounding box center [714, 231] width 1429 height 349
